Goal: Navigation & Orientation: Find specific page/section

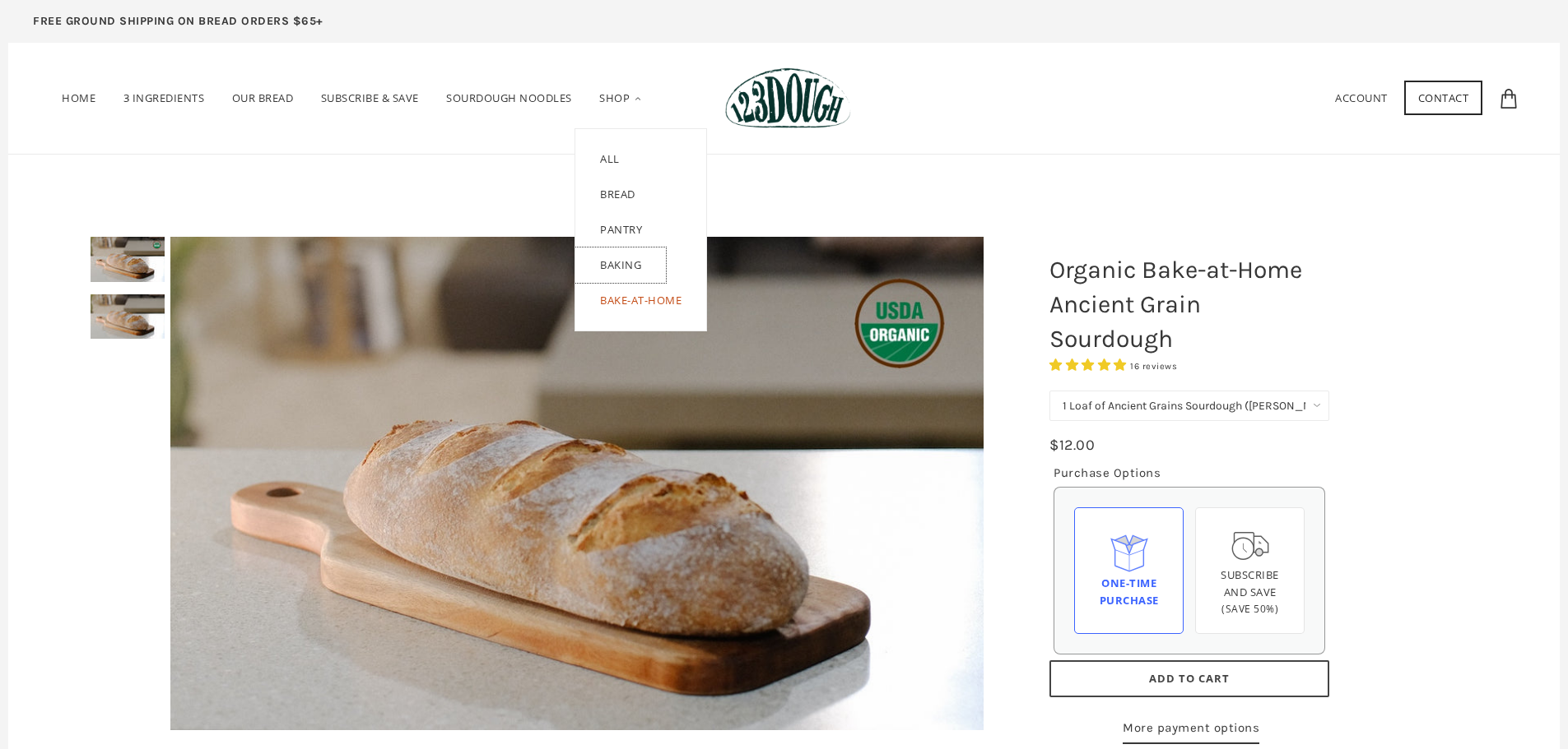
click at [639, 269] on link "Baking" at bounding box center [620, 265] width 91 height 35
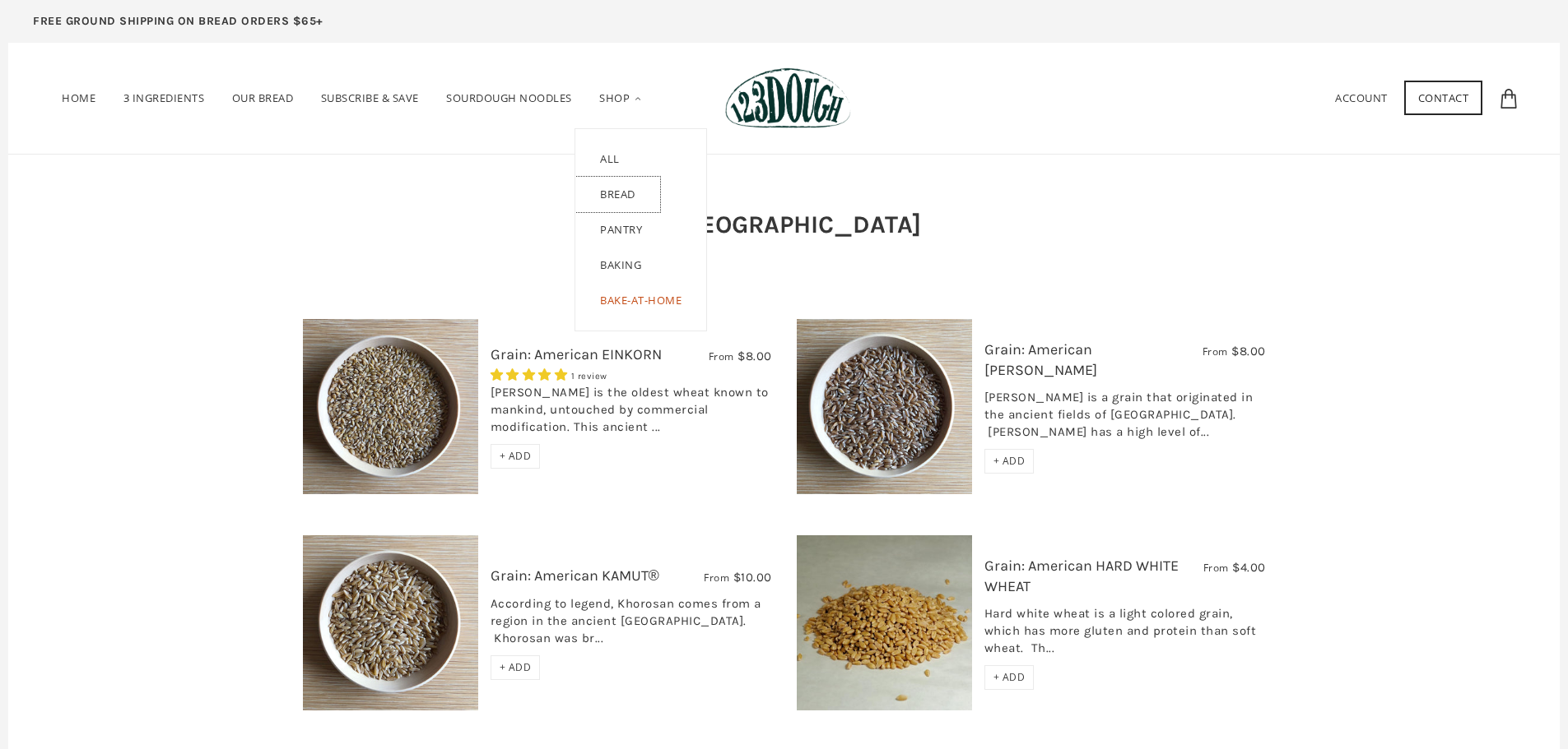
click at [621, 201] on link "Bread" at bounding box center [617, 194] width 85 height 35
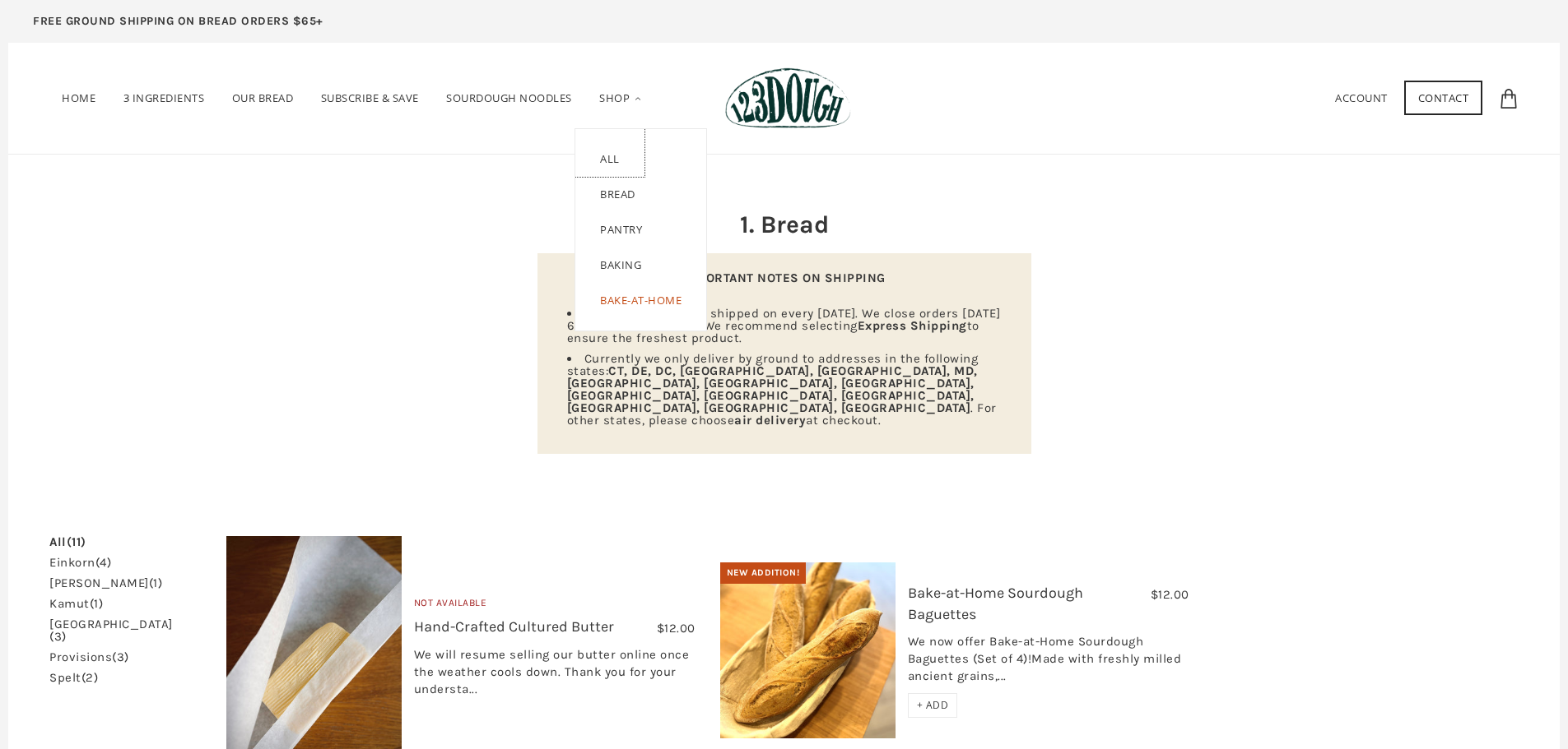
click at [614, 139] on link "ALL" at bounding box center [609, 153] width 69 height 47
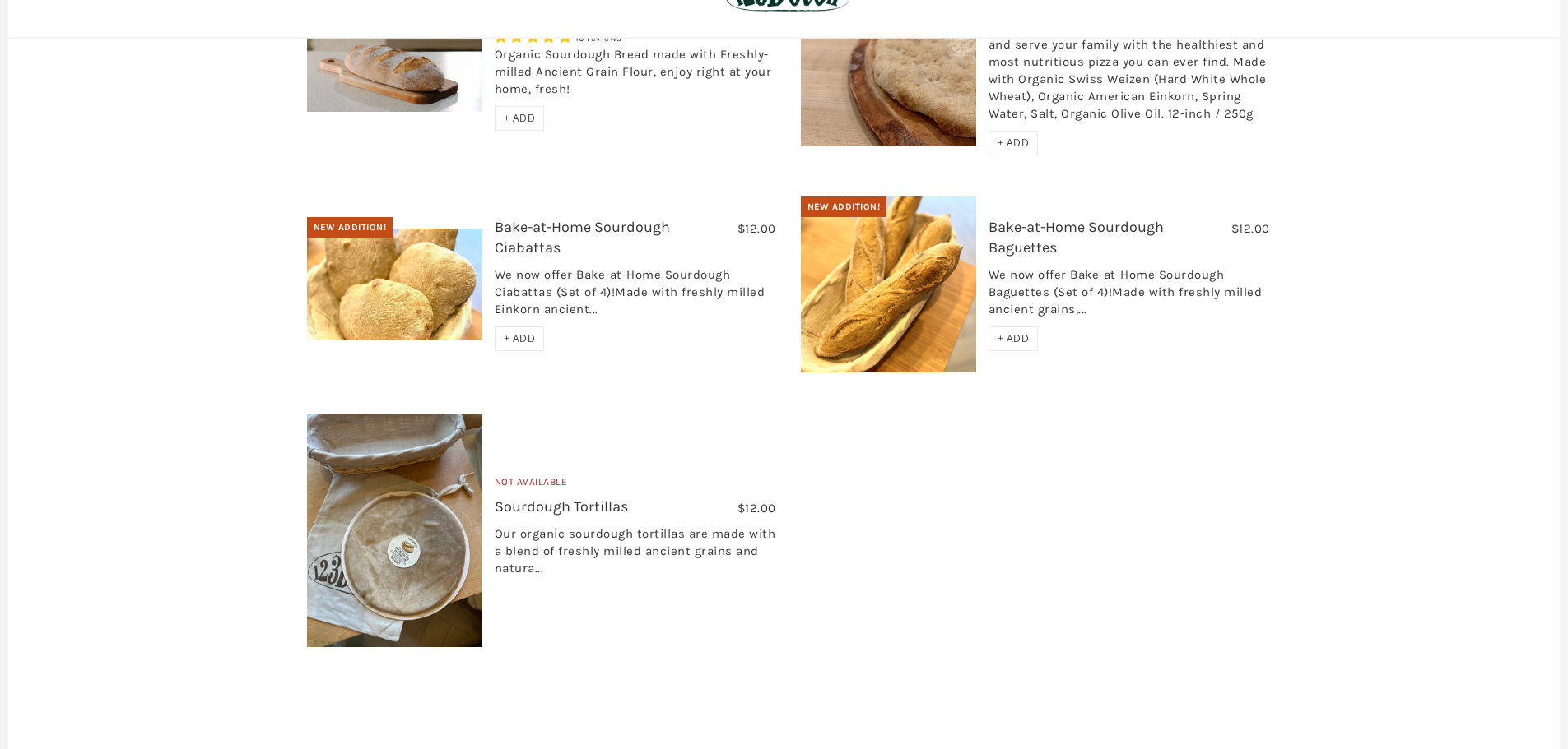
scroll to position [2663, 0]
